Goal: Task Accomplishment & Management: Complete application form

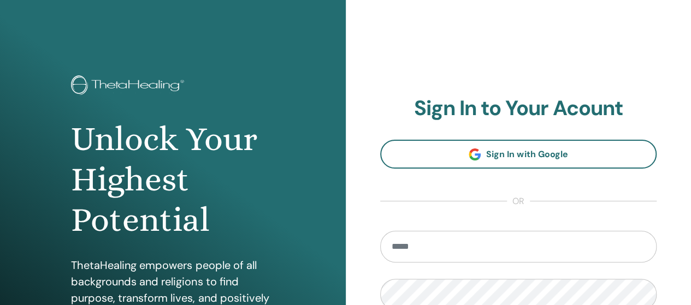
click at [491, 246] on input "email" at bounding box center [518, 247] width 277 height 32
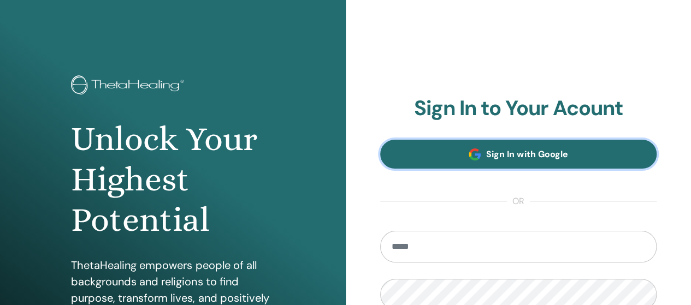
click at [493, 150] on span "Sign In with Google" at bounding box center [526, 154] width 81 height 11
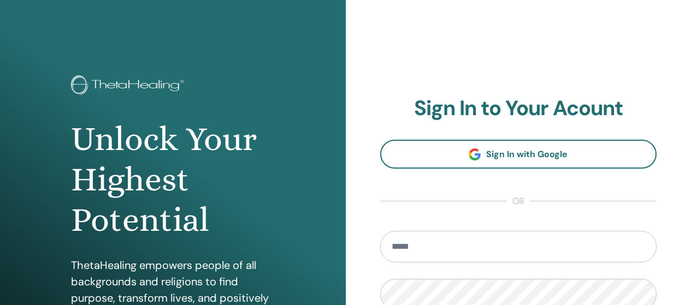
scroll to position [55, 0]
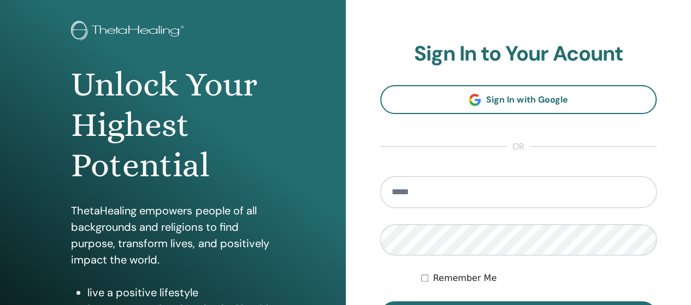
click at [442, 197] on input "email" at bounding box center [518, 192] width 277 height 32
type input "**********"
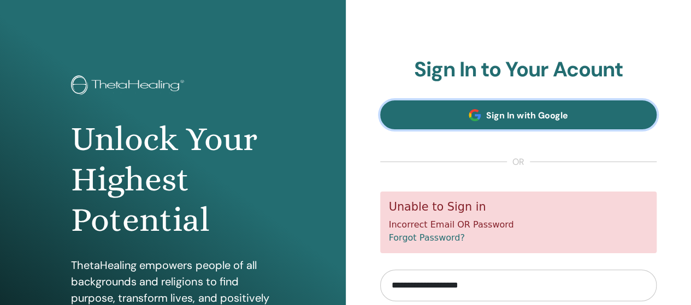
click at [498, 120] on span "Sign In with Google" at bounding box center [526, 115] width 81 height 11
